Goal: Use online tool/utility: Utilize a website feature to perform a specific function

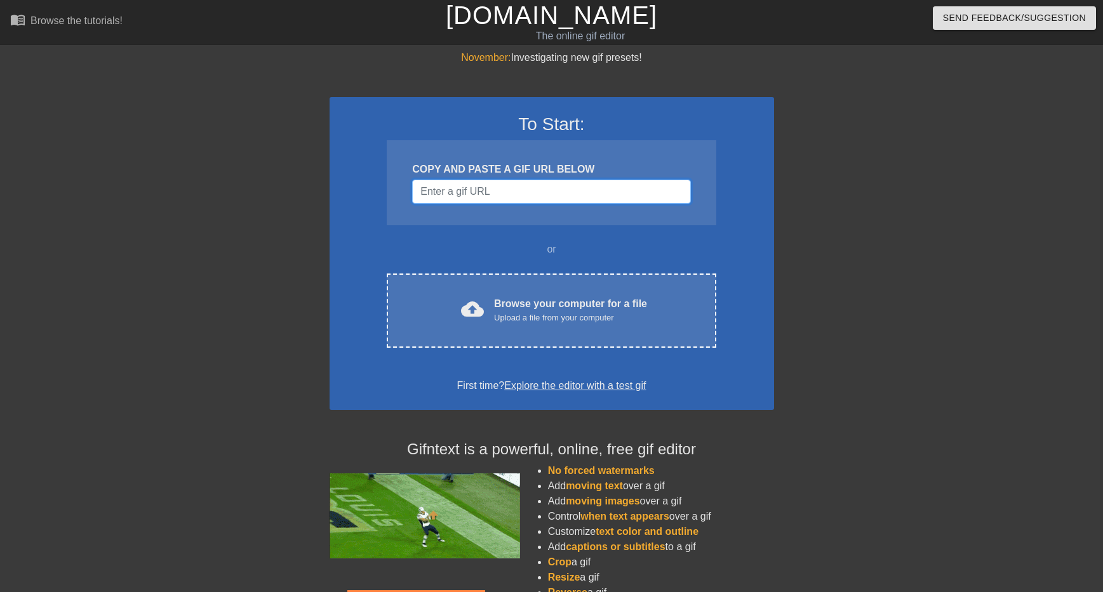
click at [467, 193] on input "Username" at bounding box center [551, 192] width 278 height 24
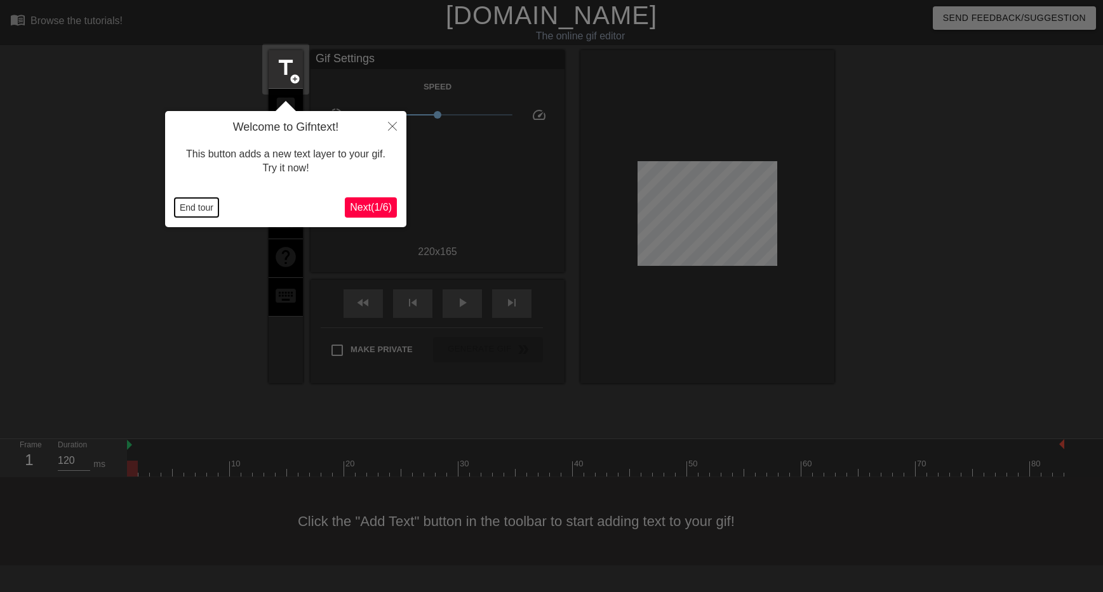
click at [191, 206] on button "End tour" at bounding box center [197, 207] width 44 height 19
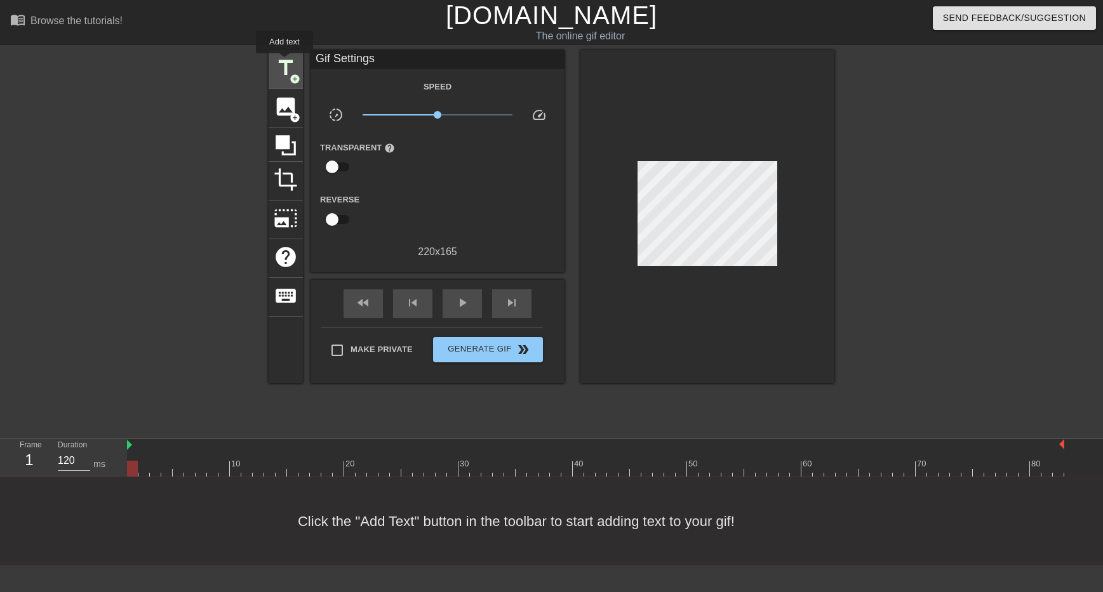
click at [285, 62] on span "title" at bounding box center [286, 68] width 24 height 24
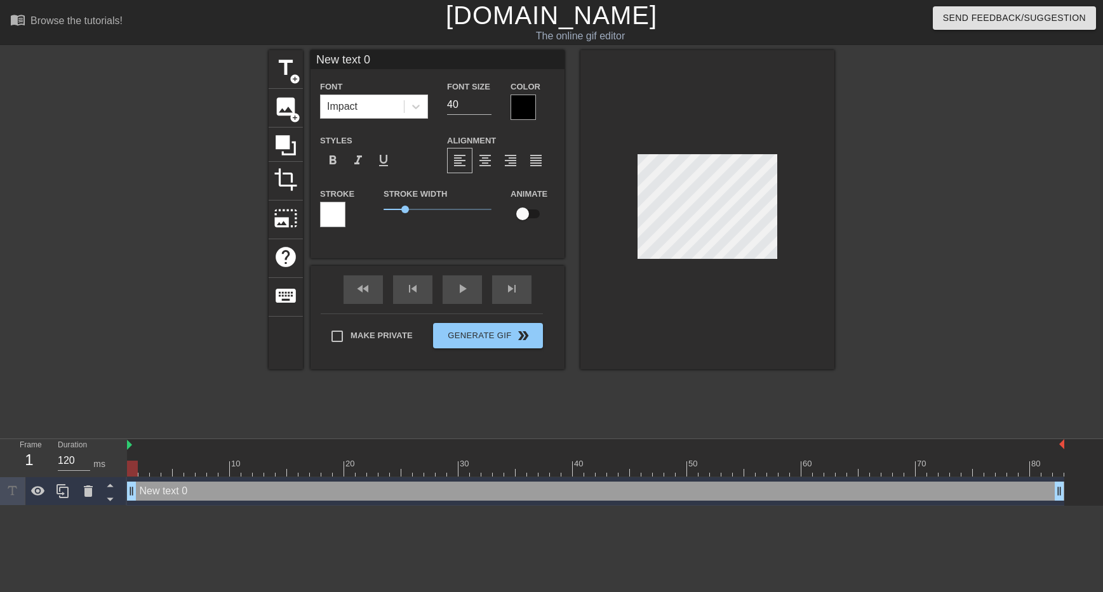
click at [377, 63] on input "New text 0" at bounding box center [438, 59] width 254 height 19
type input "Correlative Attribution"
click at [484, 105] on input "24" at bounding box center [469, 105] width 44 height 20
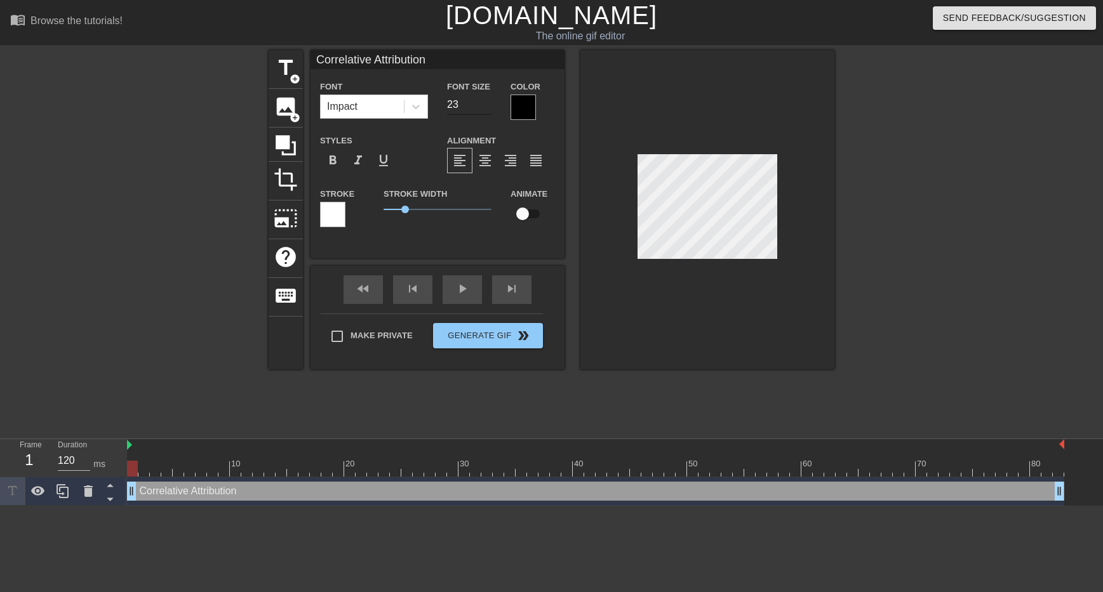
type input "23"
click at [484, 105] on input "23" at bounding box center [469, 105] width 44 height 20
type input "Correlative Attribution"
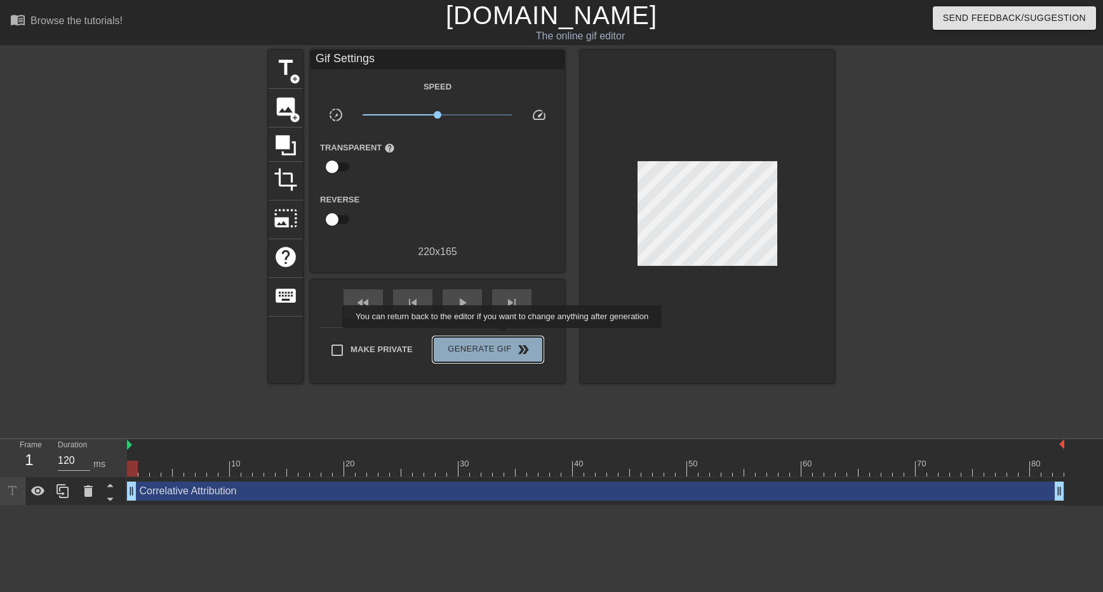
click at [511, 337] on button "Generate Gif double_arrow" at bounding box center [488, 349] width 110 height 25
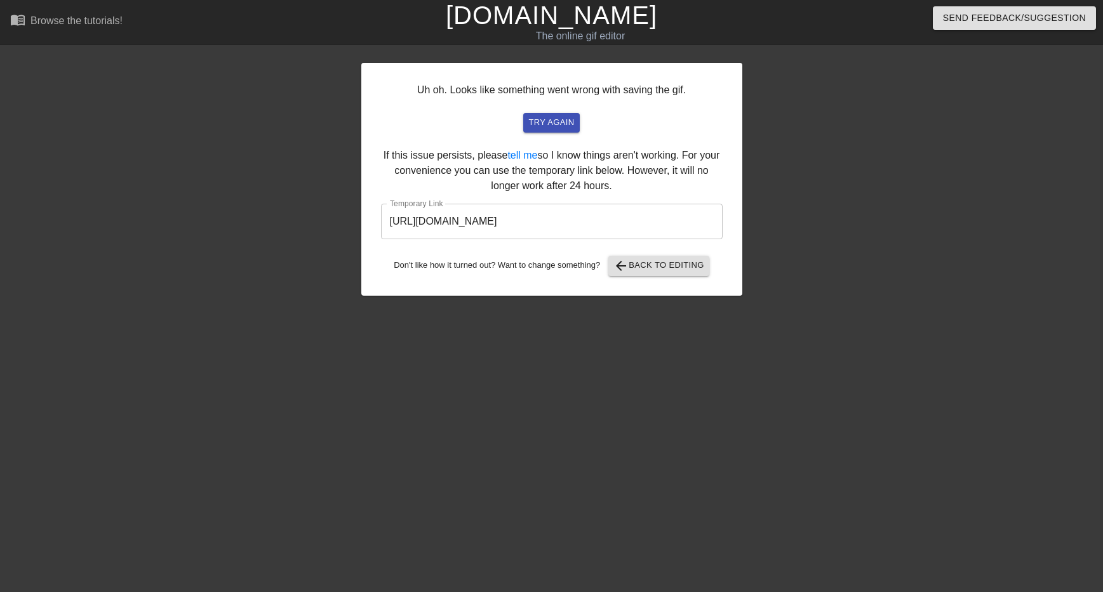
click at [577, 224] on input "[URL][DOMAIN_NAME]" at bounding box center [552, 222] width 342 height 36
